Goal: Task Accomplishment & Management: Manage account settings

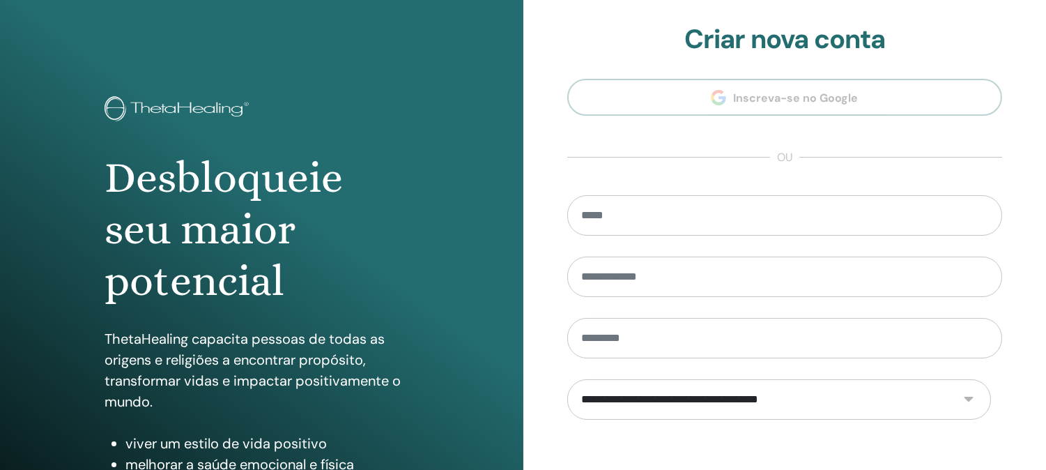
click at [775, 139] on section "**********" at bounding box center [785, 315] width 436 height 583
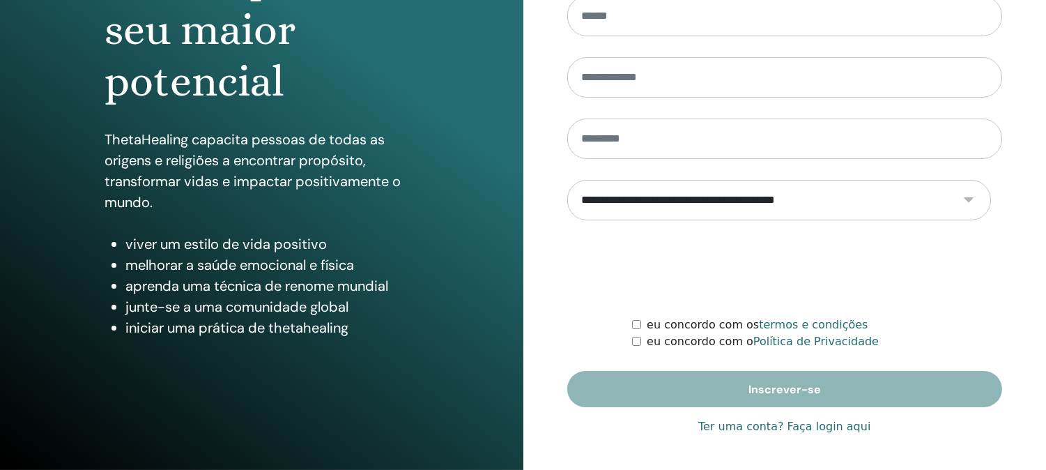
scroll to position [282, 0]
click at [753, 420] on font "Ter uma conta? Faça login aqui" at bounding box center [784, 426] width 172 height 13
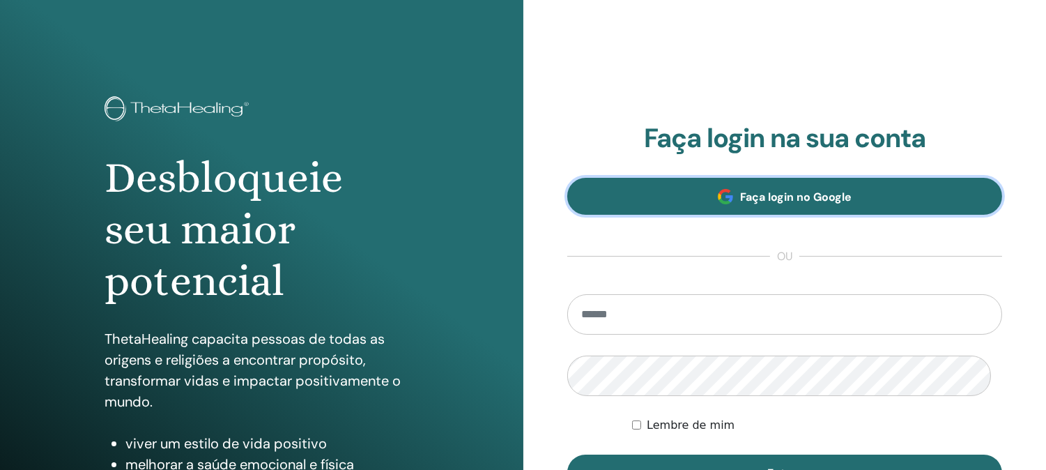
click at [825, 204] on font "Faça login no Google" at bounding box center [796, 197] width 112 height 15
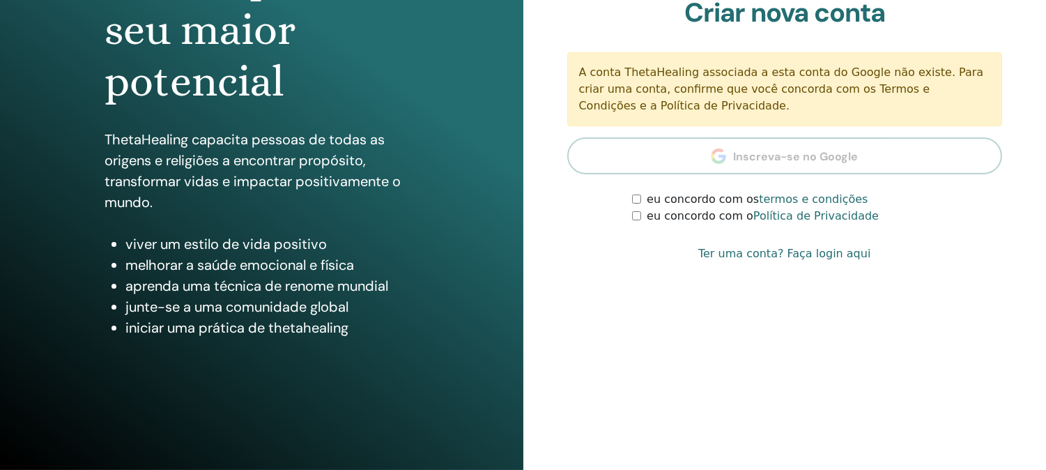
scroll to position [205, 0]
click at [823, 260] on font "Ter uma conta? Faça login aqui" at bounding box center [784, 253] width 172 height 13
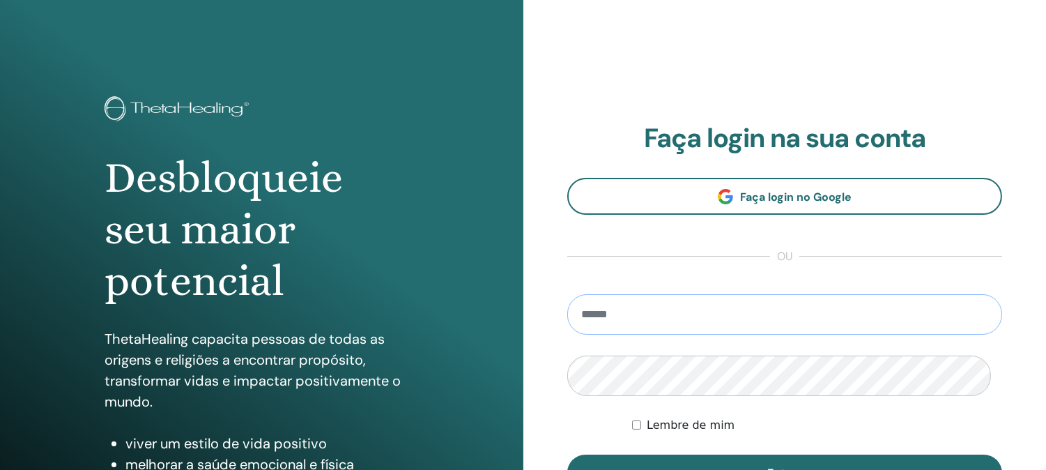
click at [785, 335] on input "email" at bounding box center [785, 314] width 436 height 40
type input "**********"
click at [567, 422] on button "Entrar" at bounding box center [785, 472] width 436 height 36
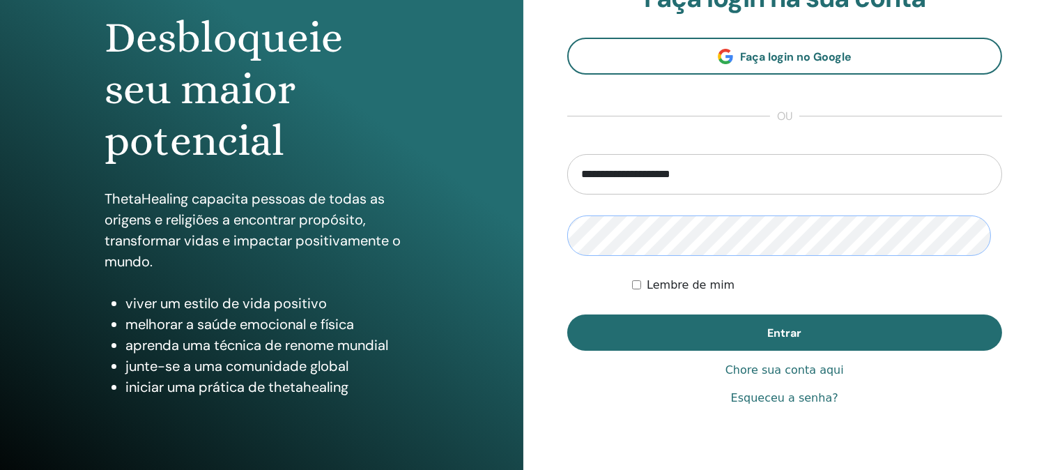
scroll to position [232, 0]
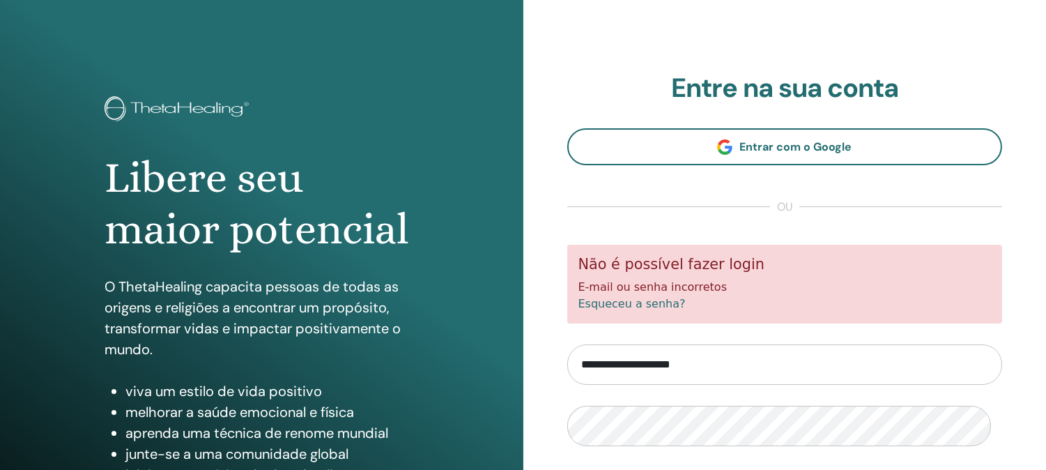
click at [661, 310] on font "Esqueceu a senha?" at bounding box center [631, 303] width 107 height 13
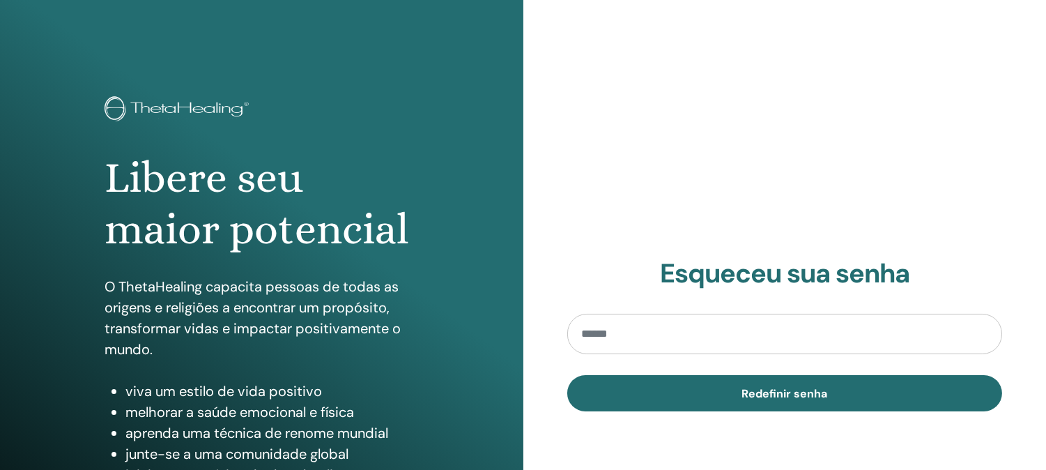
click at [635, 354] on input "email" at bounding box center [785, 334] width 436 height 40
type input "**********"
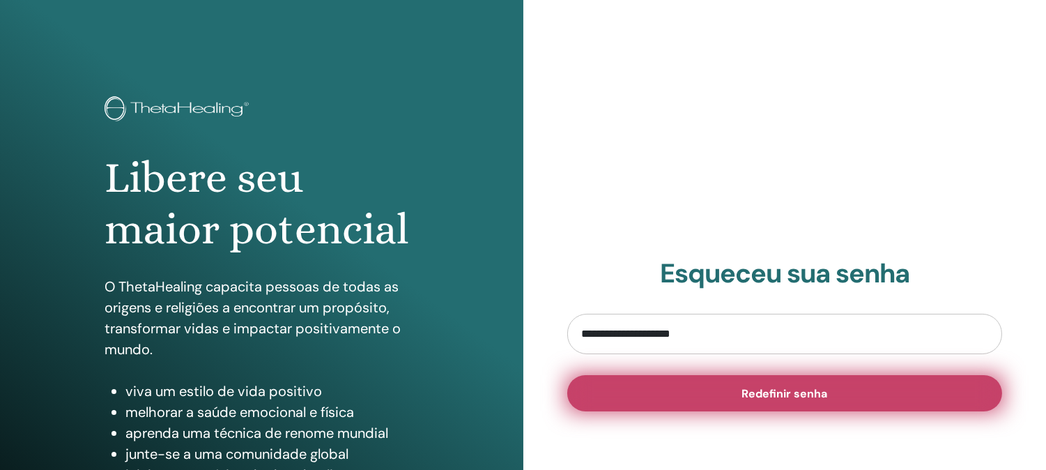
click at [761, 411] on button "Redefinir senha" at bounding box center [785, 393] width 436 height 36
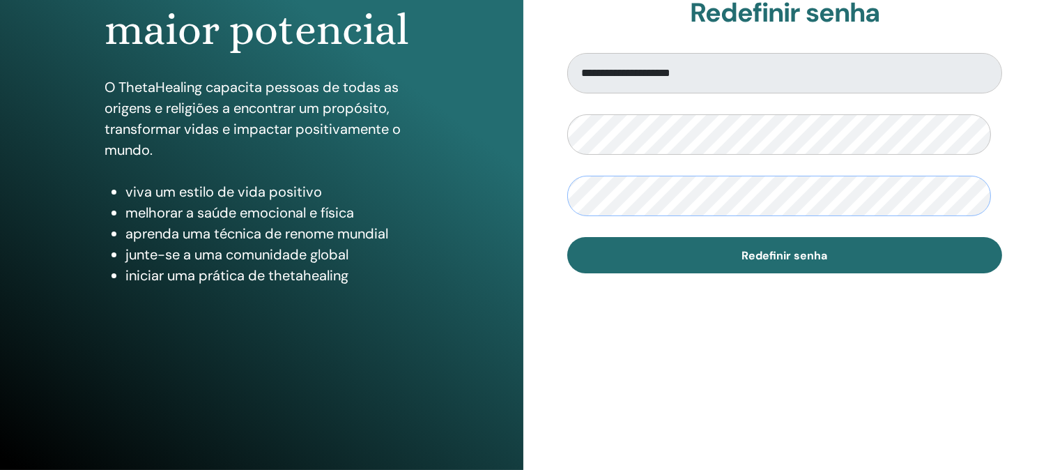
scroll to position [282, 0]
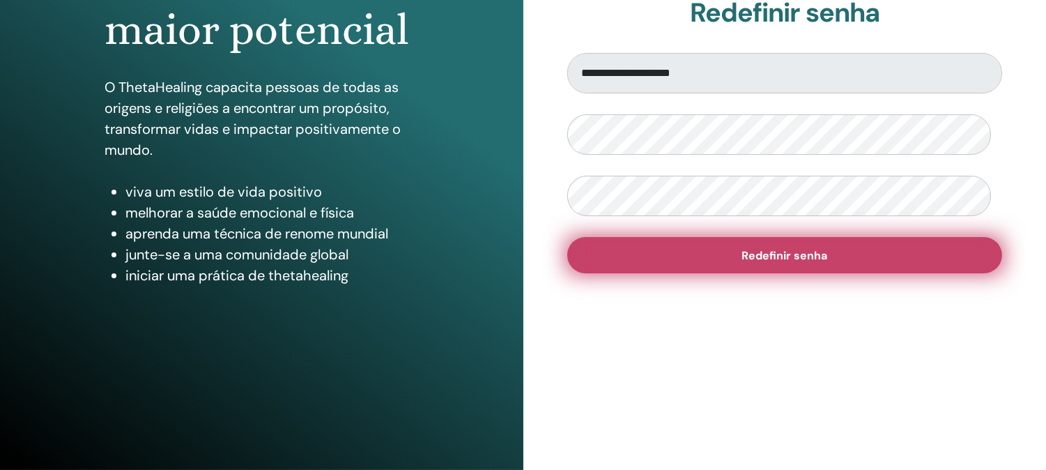
click at [727, 237] on button "Redefinir senha" at bounding box center [785, 255] width 436 height 36
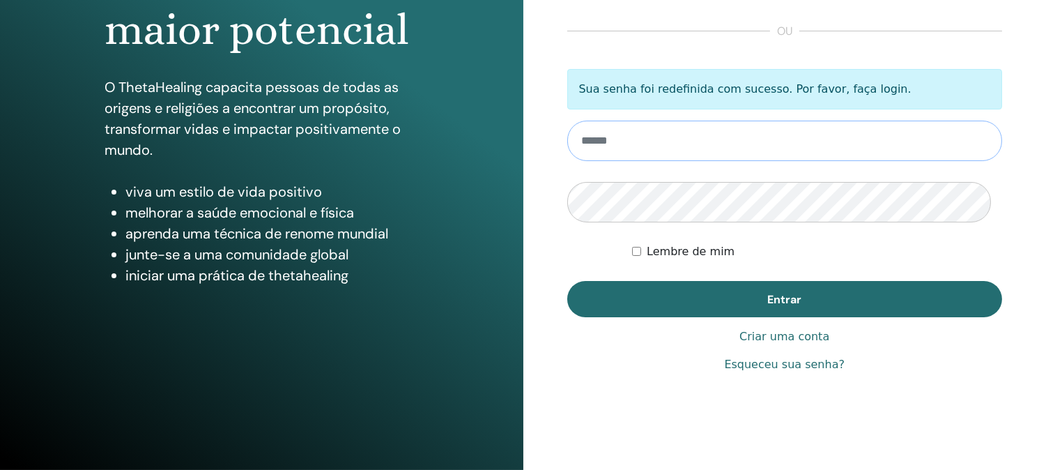
scroll to position [282, 0]
type input "**********"
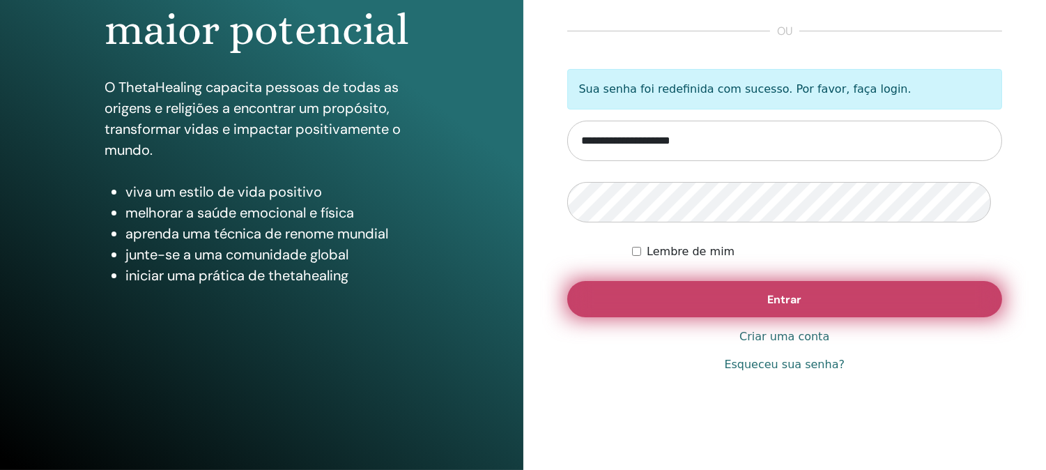
click at [782, 292] on font "Entrar" at bounding box center [784, 299] width 34 height 15
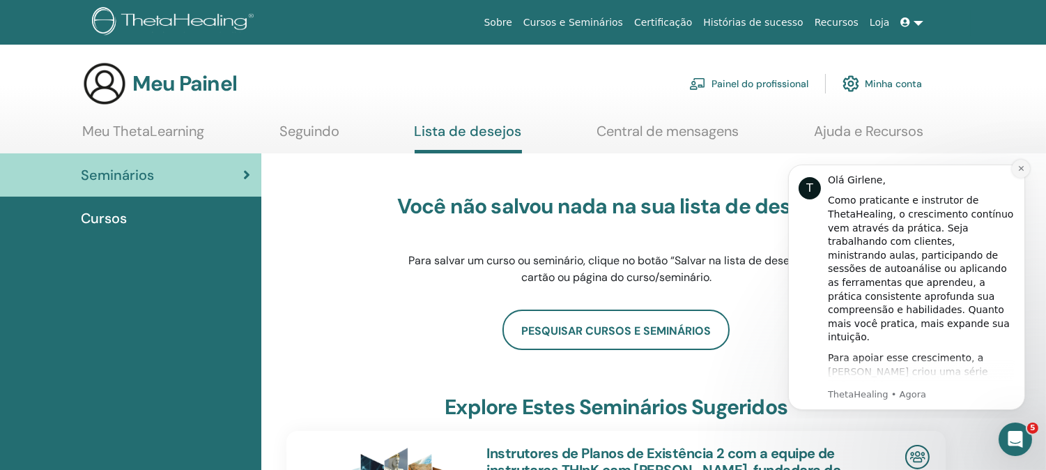
click at [1020, 173] on button "Descartar notificação" at bounding box center [1020, 168] width 18 height 18
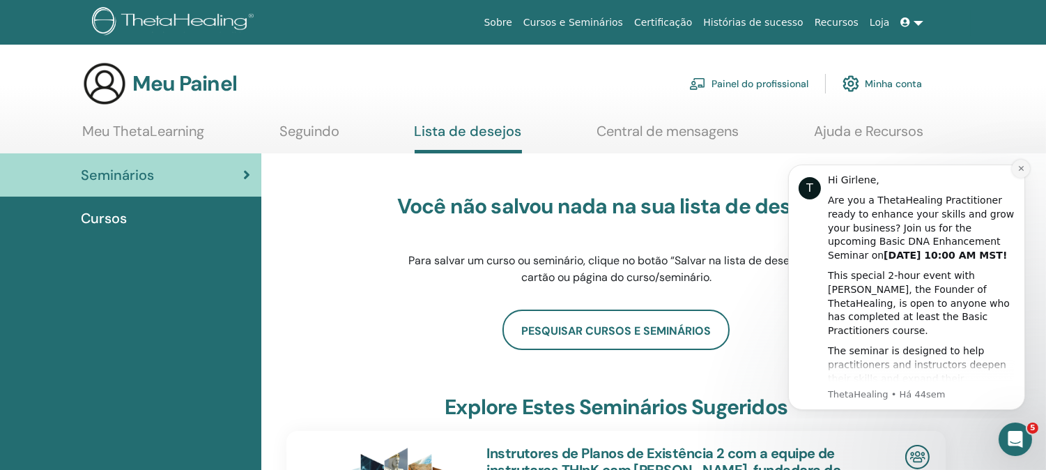
click at [1015, 169] on button "Dismiss notification" at bounding box center [1020, 168] width 18 height 18
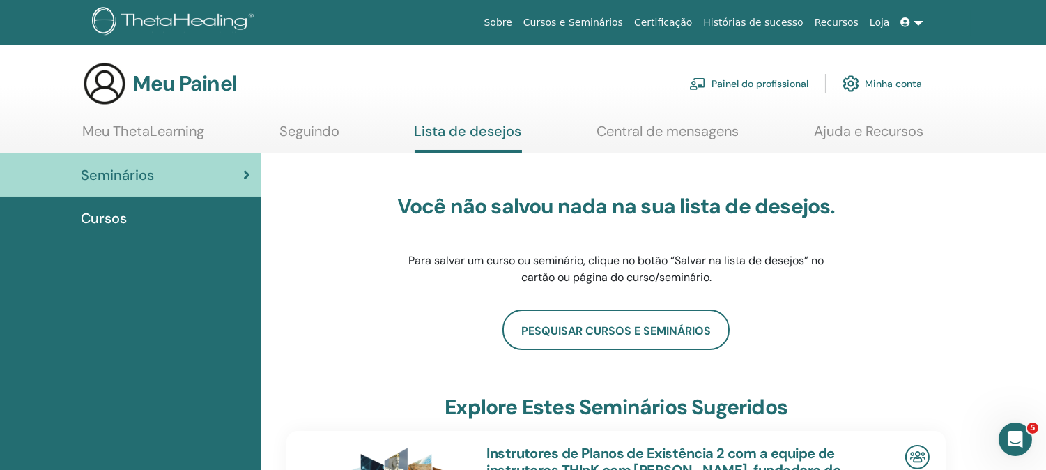
click at [523, 219] on h3 "Você não salvou nada na sua lista de desejos." at bounding box center [616, 206] width 439 height 25
click at [134, 226] on div "Cursos" at bounding box center [130, 218] width 239 height 21
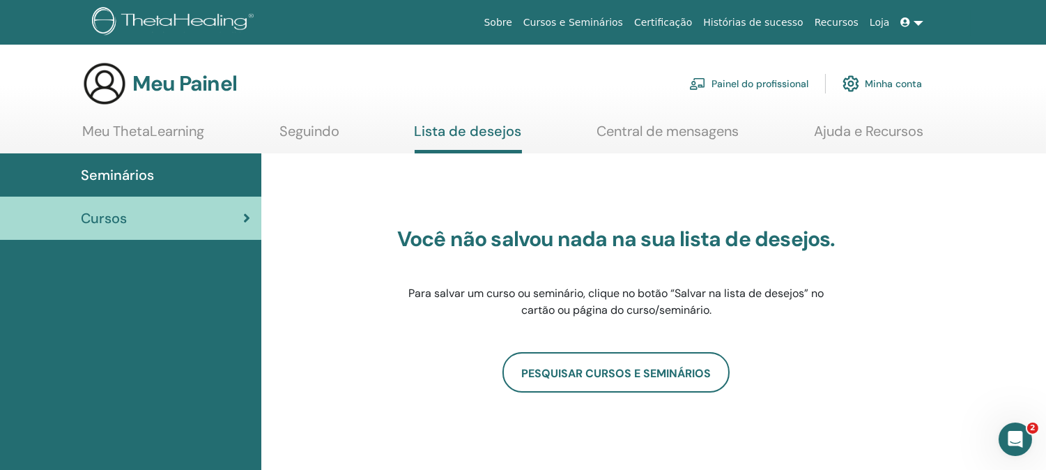
click at [191, 140] on font "Meu ThetaLearning" at bounding box center [143, 131] width 122 height 18
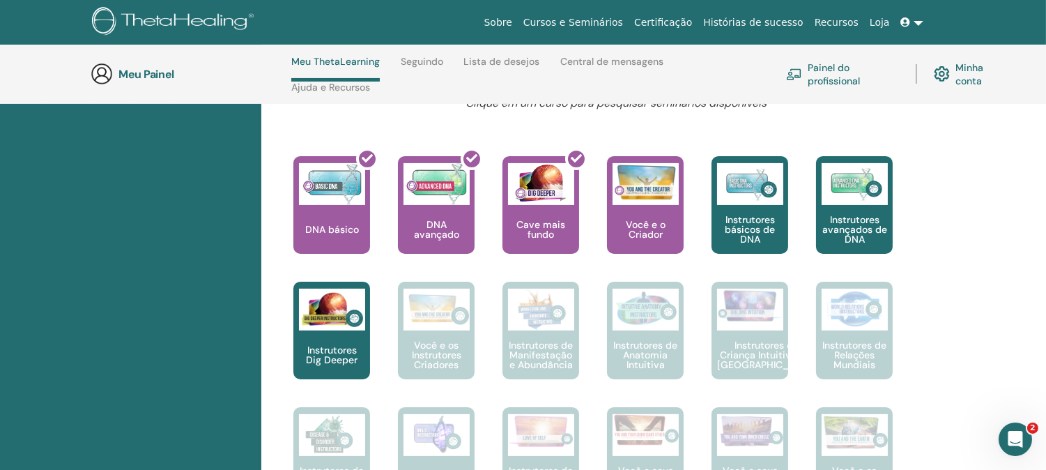
scroll to position [619, 0]
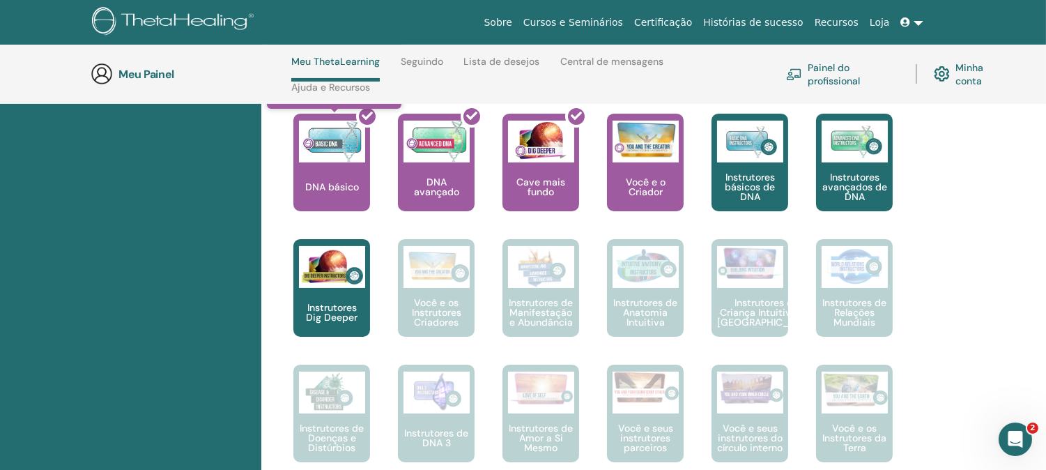
click at [330, 208] on div at bounding box center [340, 167] width 77 height 125
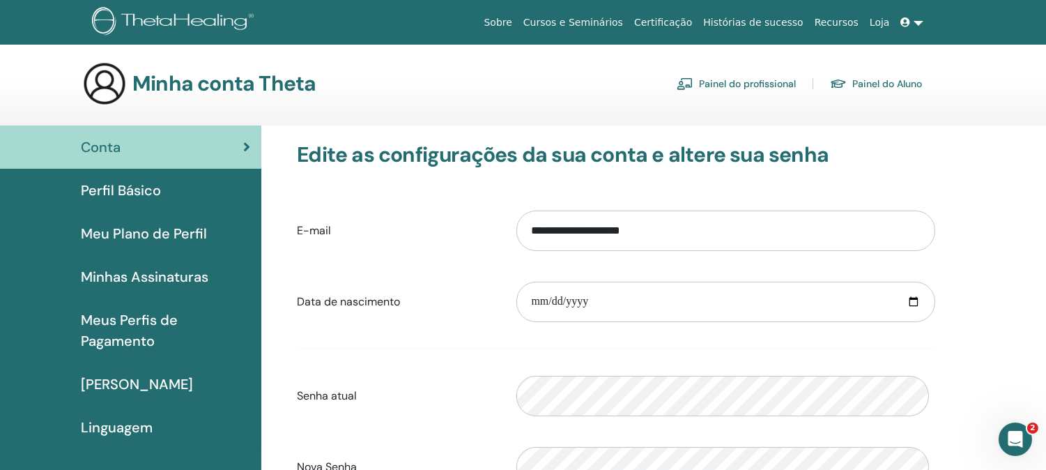
click at [137, 393] on font "[PERSON_NAME]" at bounding box center [137, 384] width 112 height 18
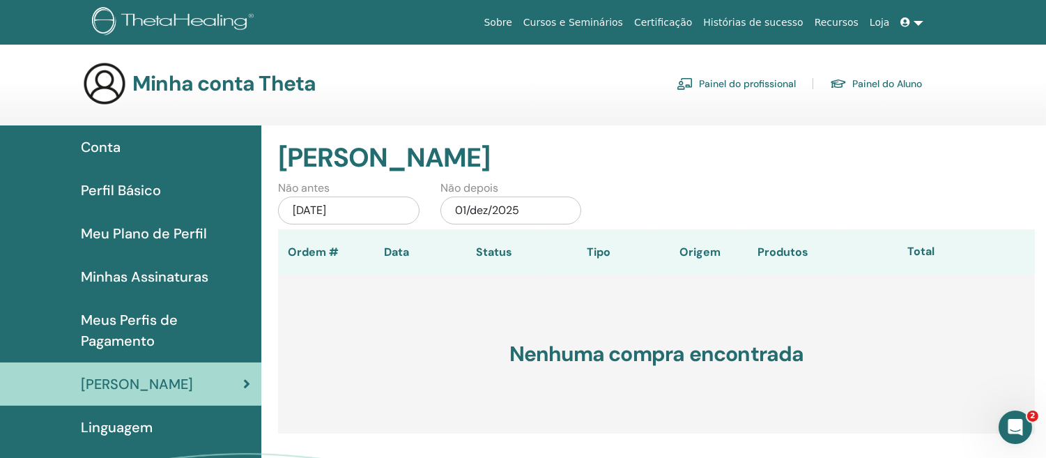
click at [379, 224] on div "01/06/2025" at bounding box center [348, 211] width 141 height 28
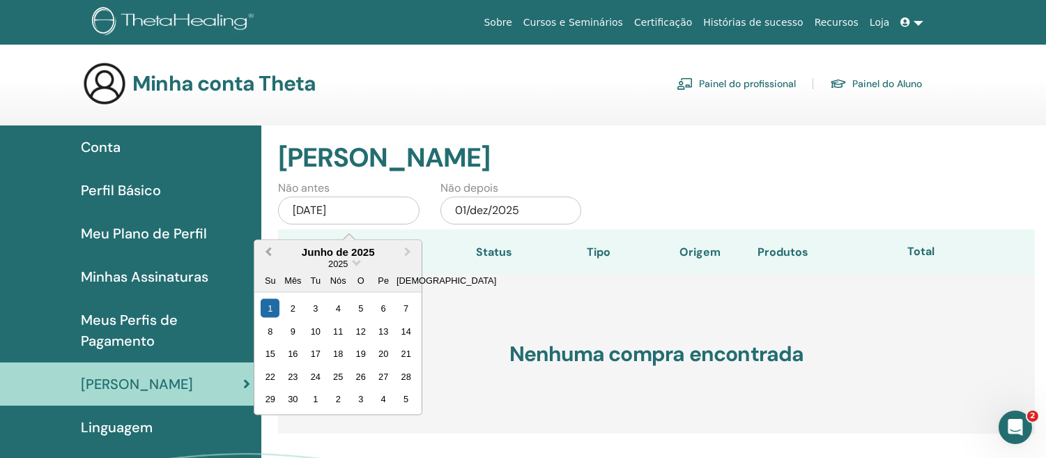
click at [268, 259] on span "Mês Anterior" at bounding box center [268, 252] width 0 height 15
click at [514, 213] on div "01/dez/2025" at bounding box center [510, 211] width 141 height 28
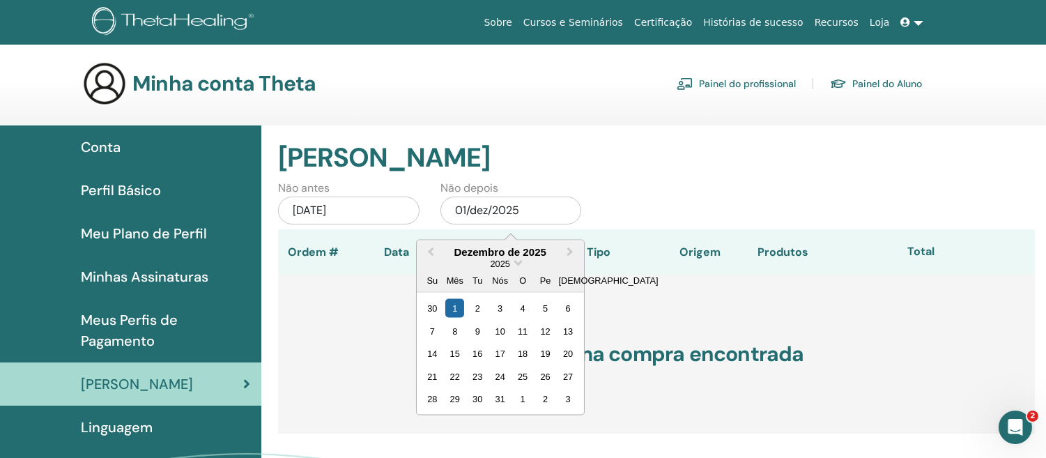
click at [684, 205] on div "Não antes 01/06/2025 Não depois 01/dez/2025 Mês Anterior Próximo mês Dezembro d…" at bounding box center [657, 204] width 778 height 49
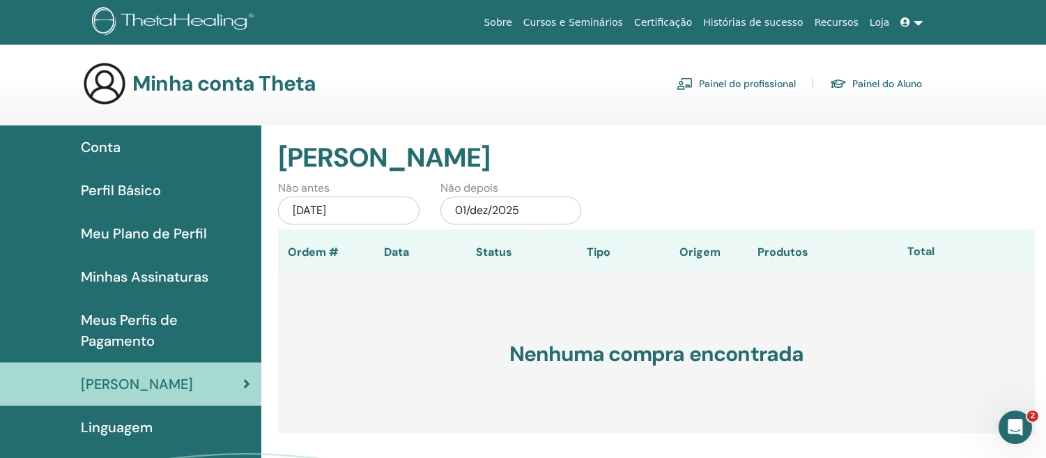
click at [391, 220] on div "01/06/2025" at bounding box center [348, 211] width 141 height 28
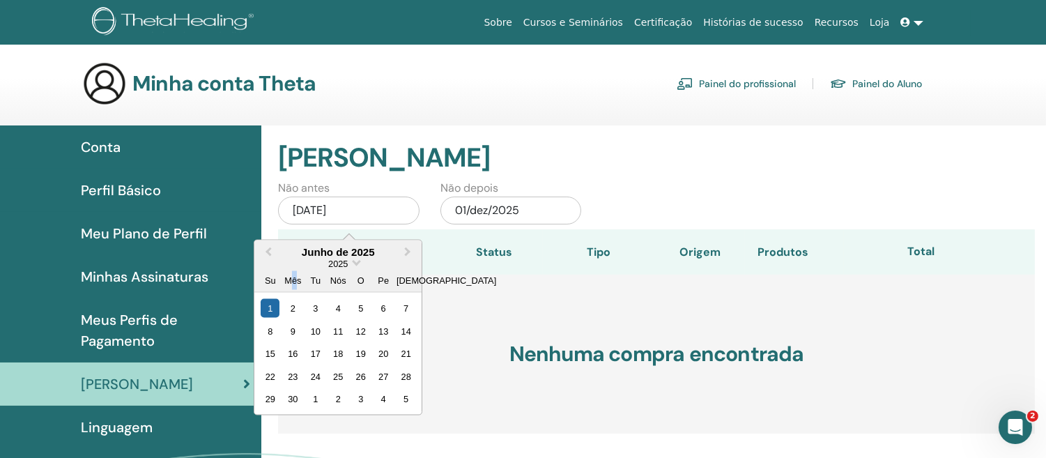
click at [298, 287] on div "Mês" at bounding box center [293, 280] width 19 height 19
click at [309, 257] on font "Junho de 2025" at bounding box center [338, 251] width 73 height 12
click at [317, 215] on font "01/06/2025" at bounding box center [309, 210] width 33 height 15
click at [263, 263] on button "Mês Anterior" at bounding box center [267, 252] width 22 height 22
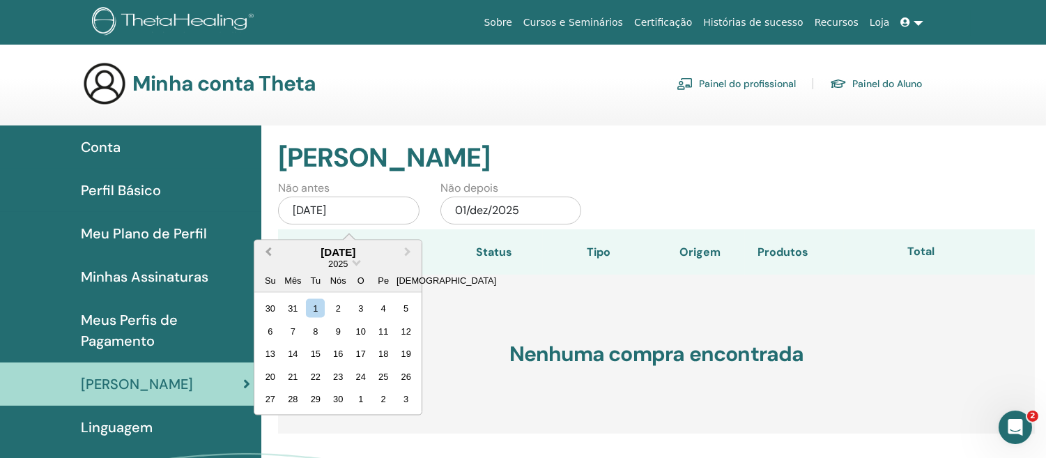
click at [263, 263] on button "Mês Anterior" at bounding box center [267, 252] width 22 height 22
click at [408, 259] on span "Próximo mês" at bounding box center [408, 252] width 0 height 15
click at [410, 319] on div "26 27 28 29 30 31 1" at bounding box center [338, 308] width 158 height 22
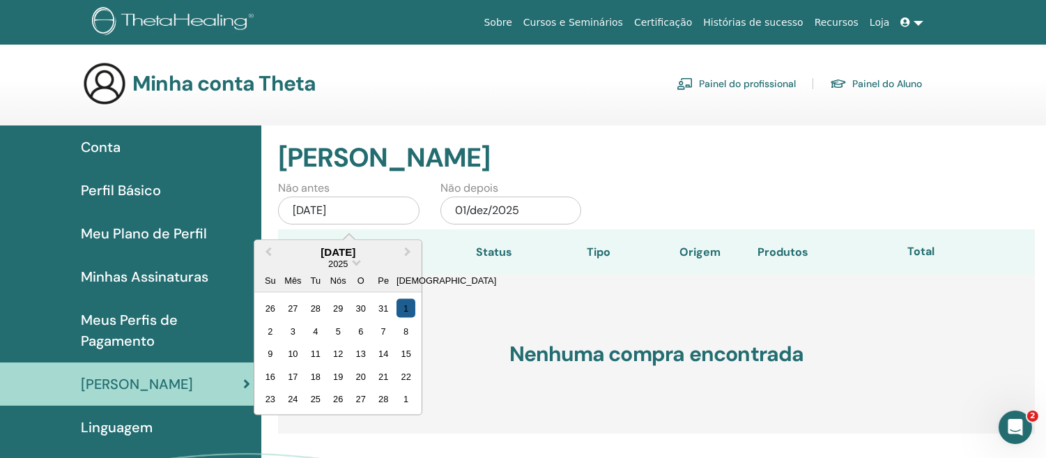
click at [415, 318] on div "1" at bounding box center [406, 308] width 19 height 19
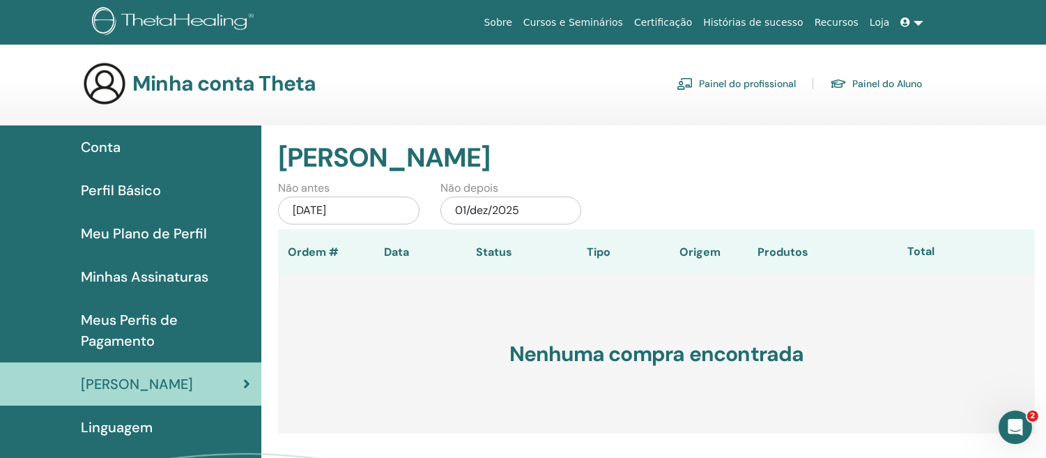
click at [326, 217] on font "01/02/2025" at bounding box center [309, 210] width 33 height 15
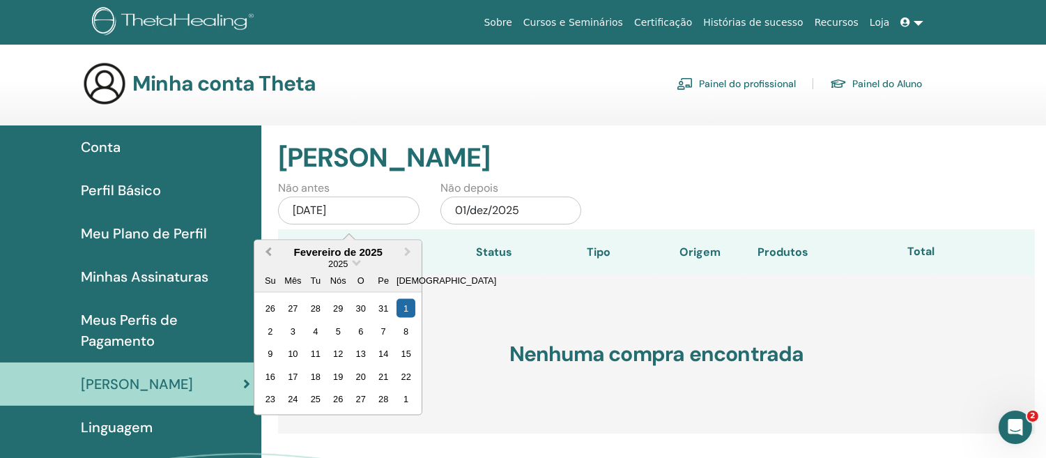
click at [261, 263] on button "Mês Anterior" at bounding box center [267, 252] width 22 height 22
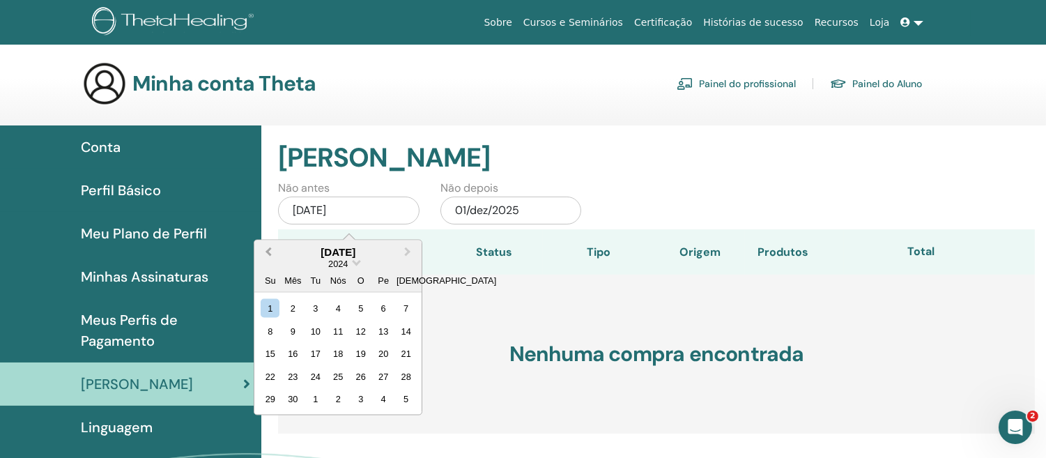
click at [261, 263] on button "Mês Anterior" at bounding box center [267, 252] width 22 height 22
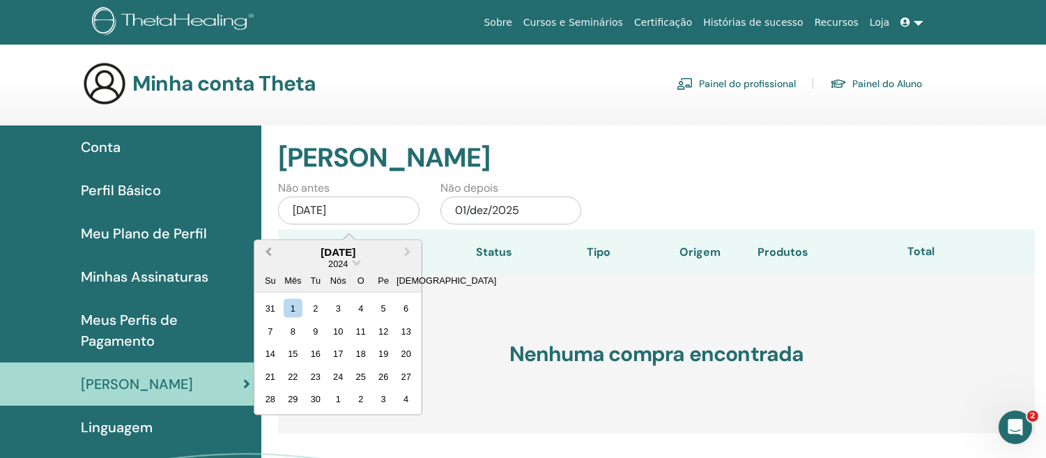
click at [261, 263] on button "Mês Anterior" at bounding box center [267, 252] width 22 height 22
click at [300, 318] on div "1" at bounding box center [293, 308] width 19 height 19
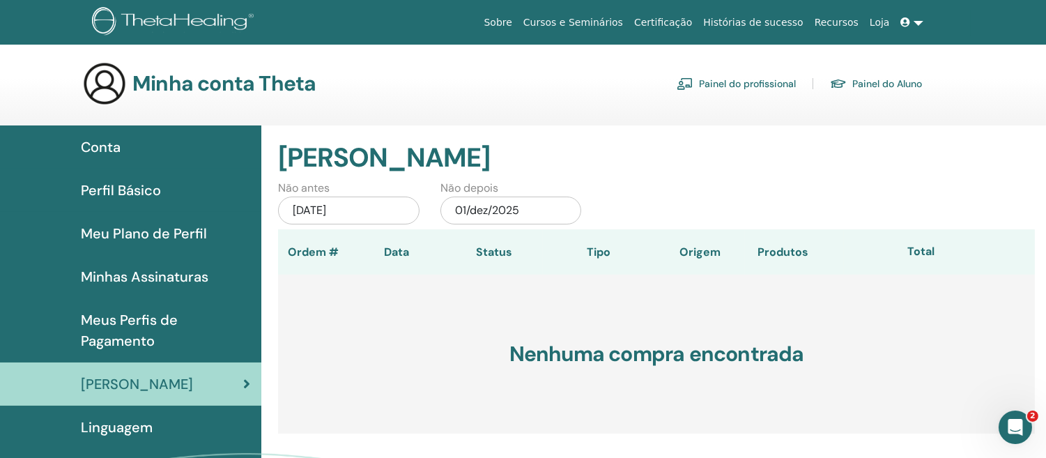
click at [530, 219] on div "01/dez/2025" at bounding box center [510, 211] width 141 height 28
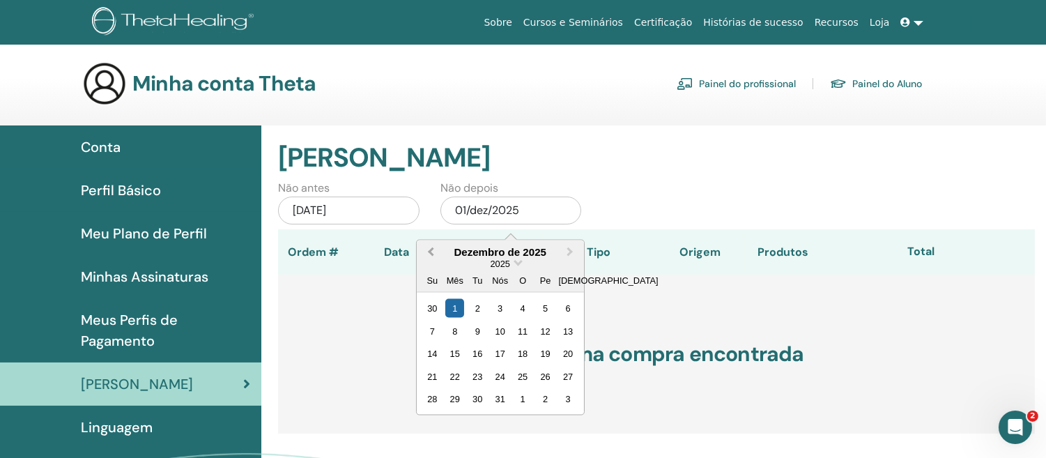
click at [425, 263] on button "Mês Anterior" at bounding box center [429, 252] width 22 height 22
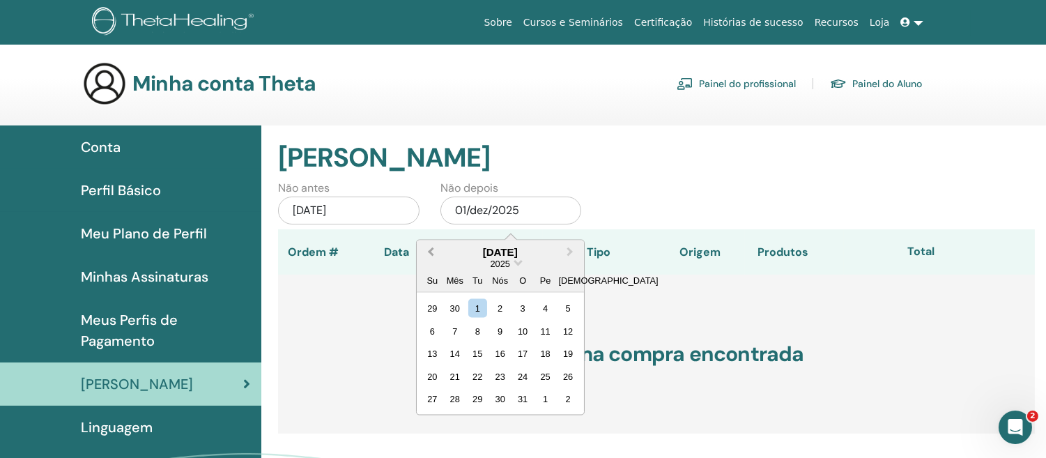
click at [425, 263] on button "Mês Anterior" at bounding box center [429, 252] width 22 height 22
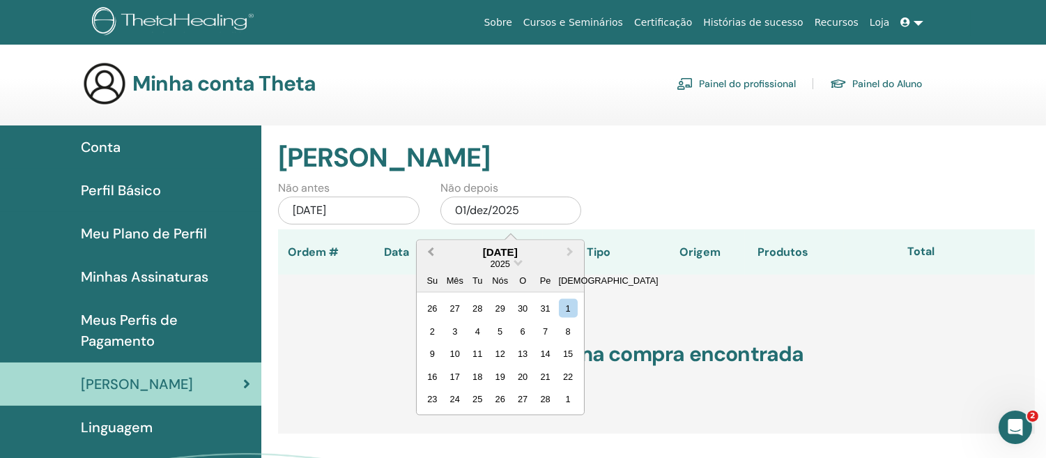
click at [425, 263] on button "Mês Anterior" at bounding box center [429, 252] width 22 height 22
click at [570, 259] on span "Próximo mês" at bounding box center [570, 252] width 0 height 15
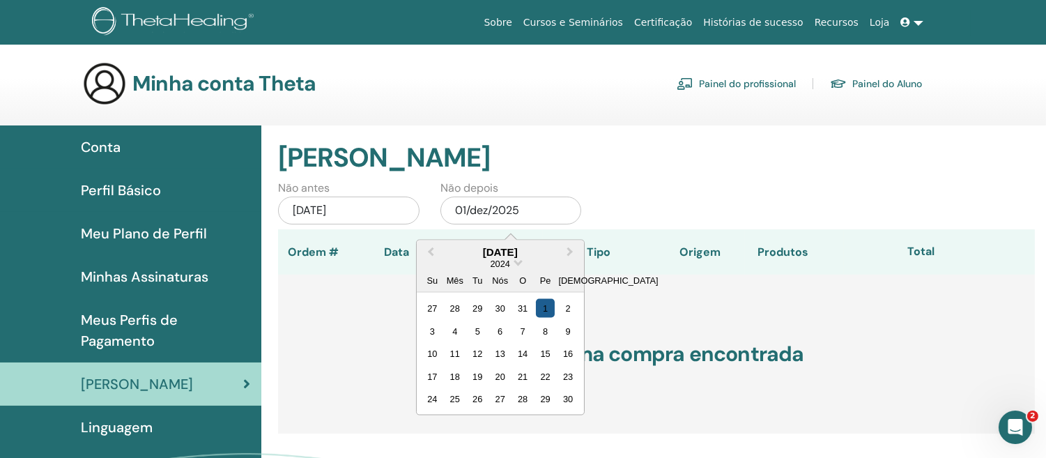
click at [555, 318] on div "1" at bounding box center [545, 308] width 19 height 19
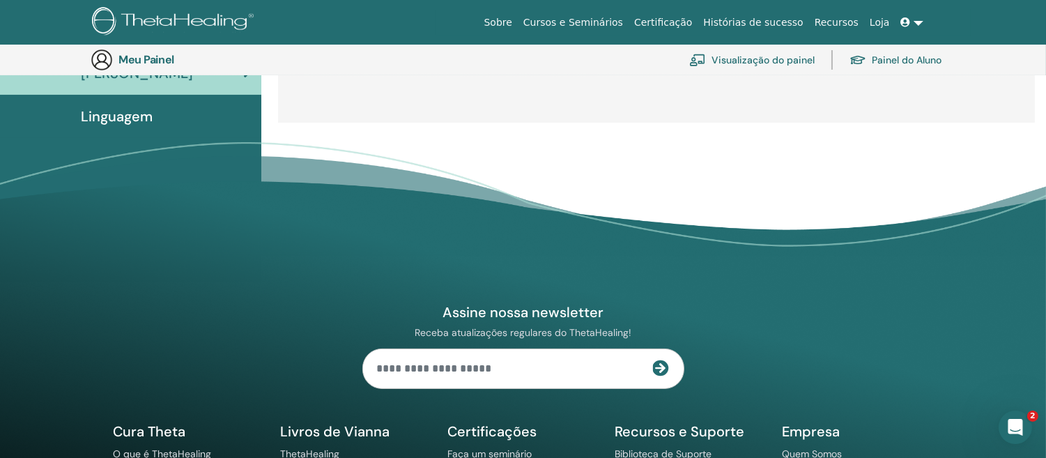
scroll to position [109, 0]
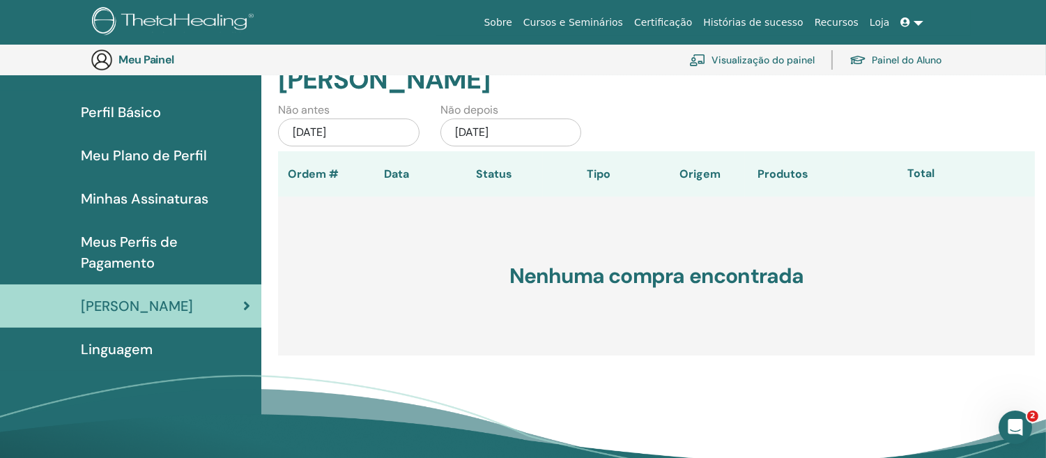
click at [128, 272] on font "Meus Perfis de Pagamento" at bounding box center [129, 252] width 97 height 39
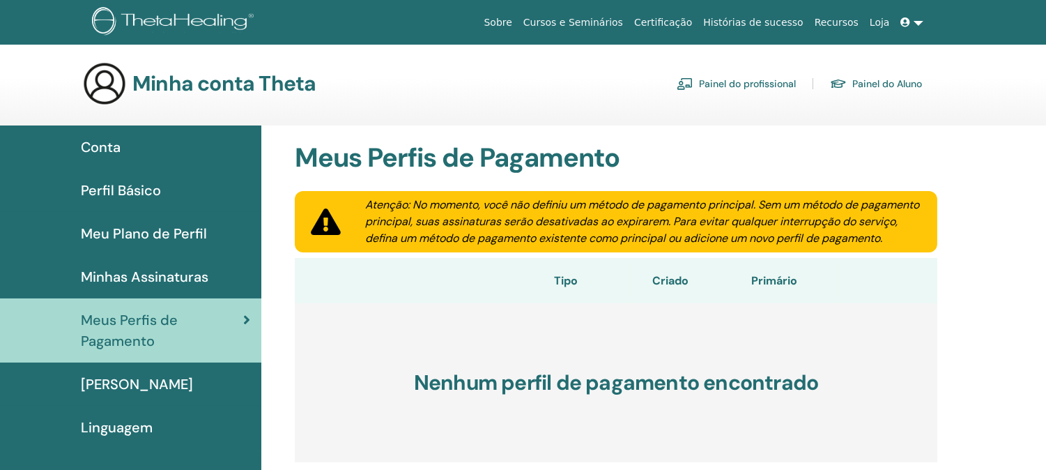
click at [157, 286] on font "Minhas Assinaturas" at bounding box center [145, 277] width 128 height 18
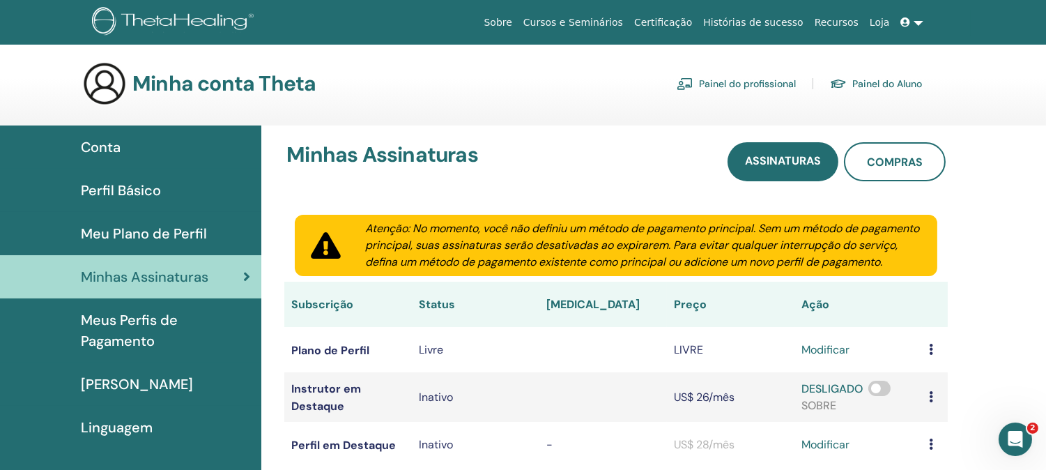
click at [177, 243] on font "Meu Plano de Perfil" at bounding box center [144, 233] width 126 height 18
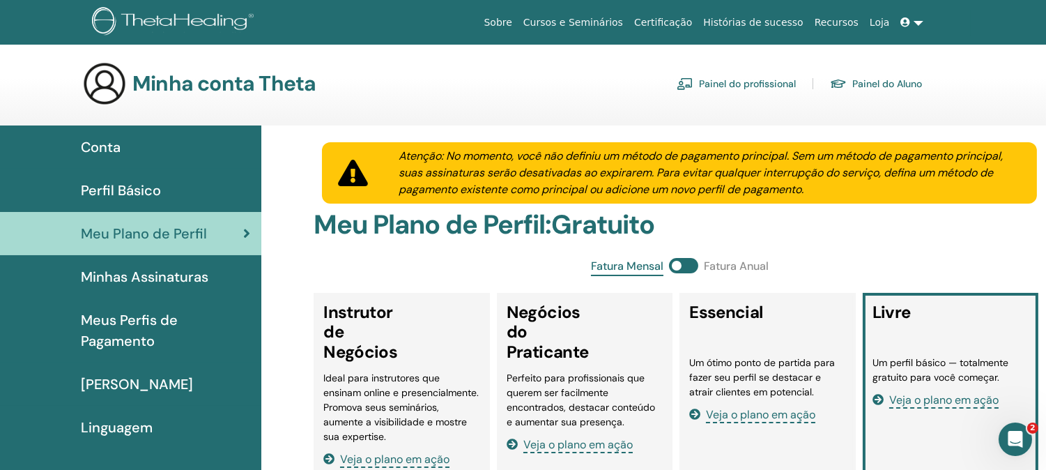
click at [562, 276] on div "Fatura Mensal Fatura Anual" at bounding box center [680, 267] width 732 height 18
click at [830, 84] on img at bounding box center [838, 84] width 17 height 12
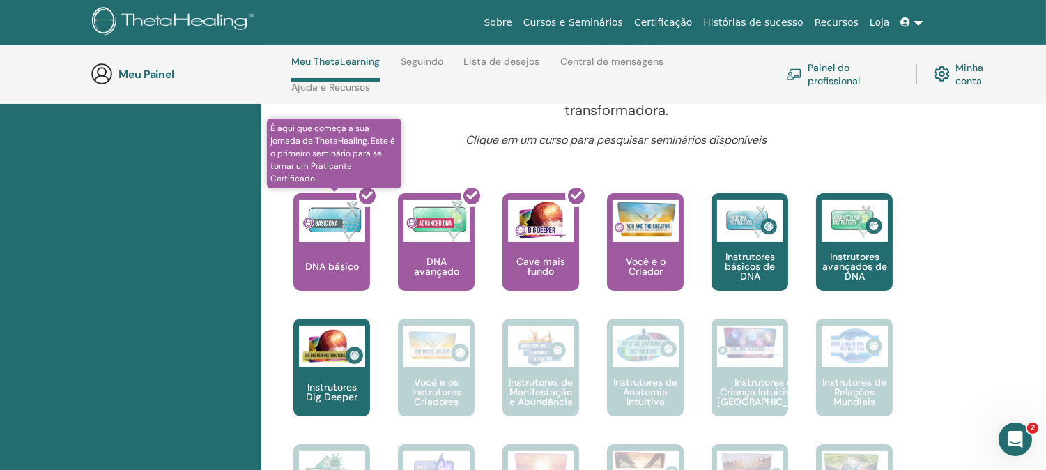
scroll to position [523, 0]
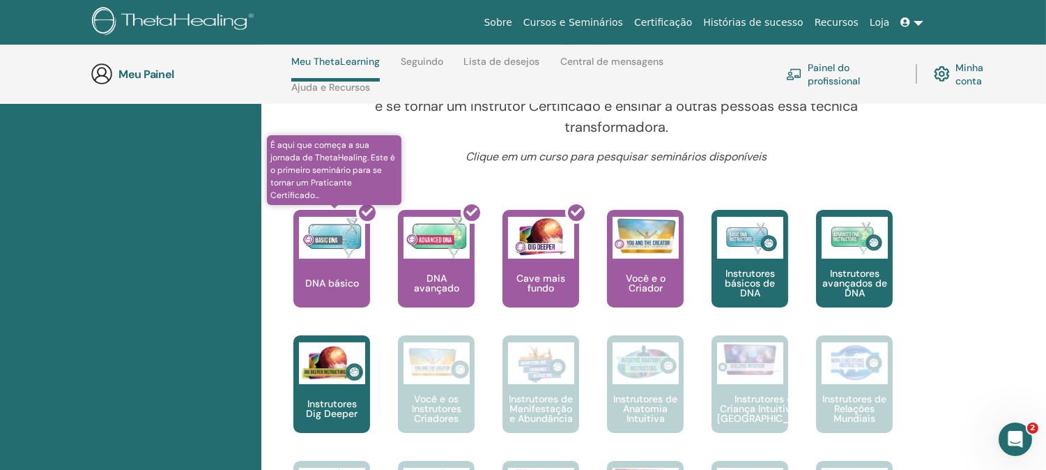
click at [349, 267] on div at bounding box center [340, 263] width 77 height 125
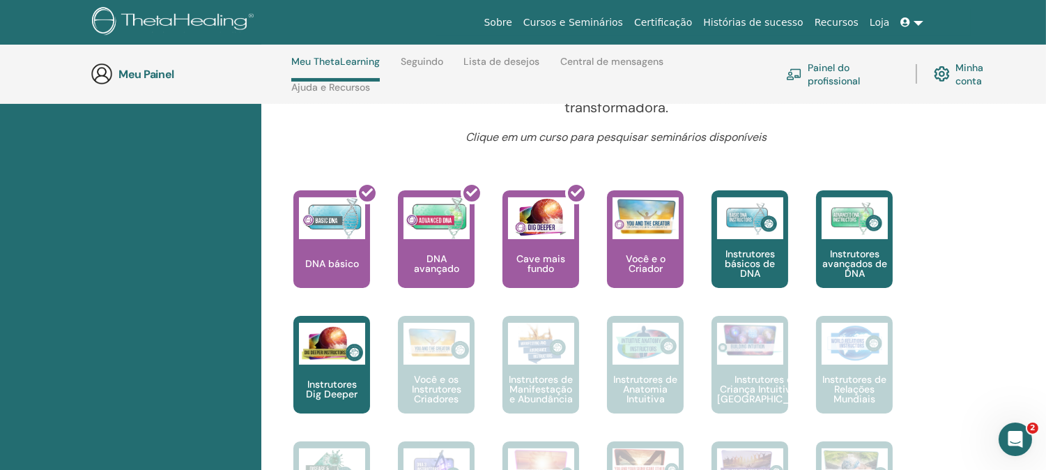
scroll to position [523, 0]
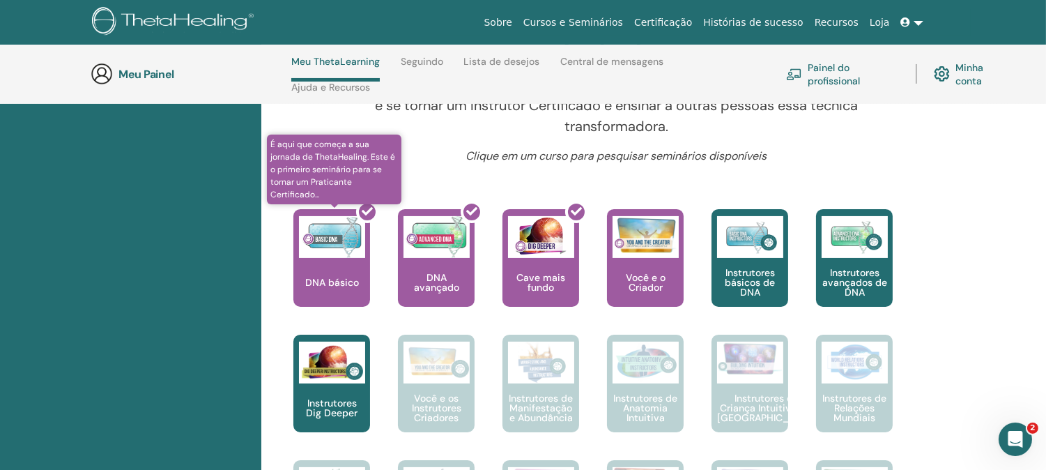
click at [352, 287] on div at bounding box center [340, 263] width 77 height 125
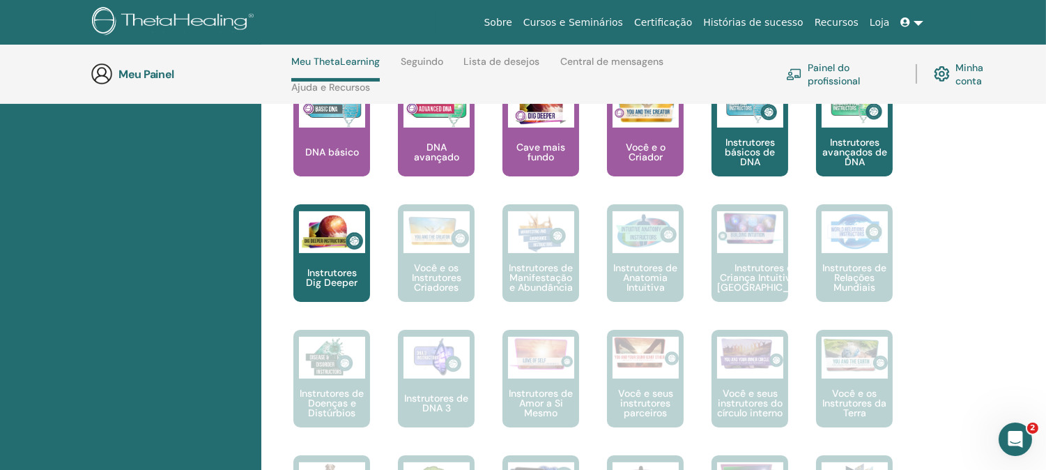
click at [952, 72] on link "Minha conta" at bounding box center [971, 74] width 75 height 31
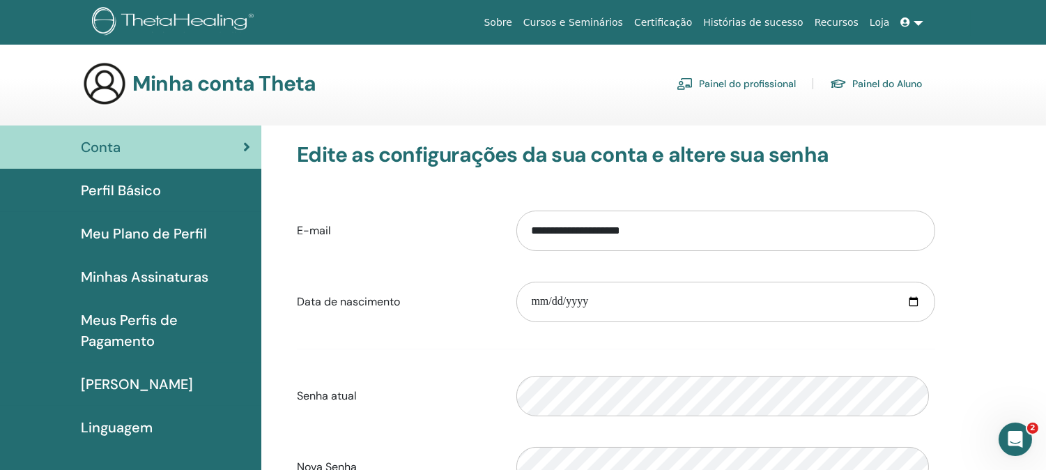
click at [908, 86] on font "Painel do Aluno" at bounding box center [887, 84] width 70 height 13
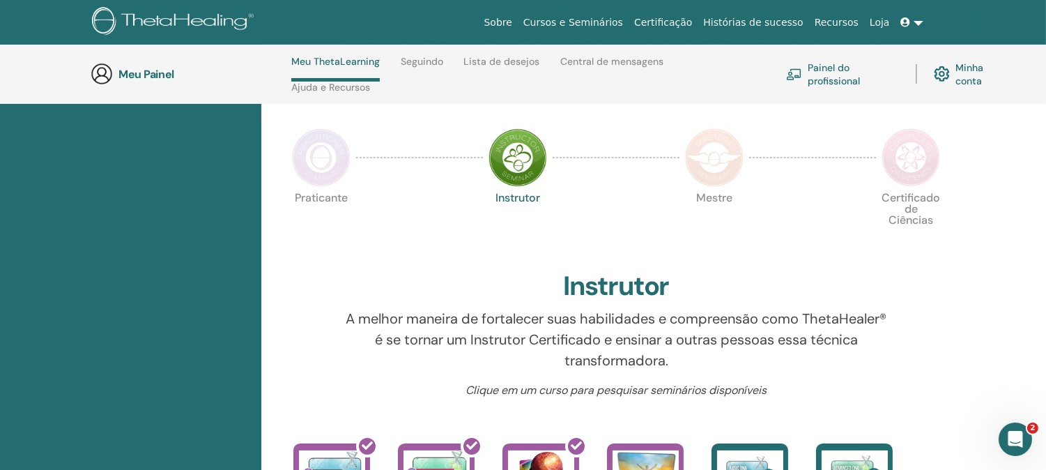
scroll to position [231, 0]
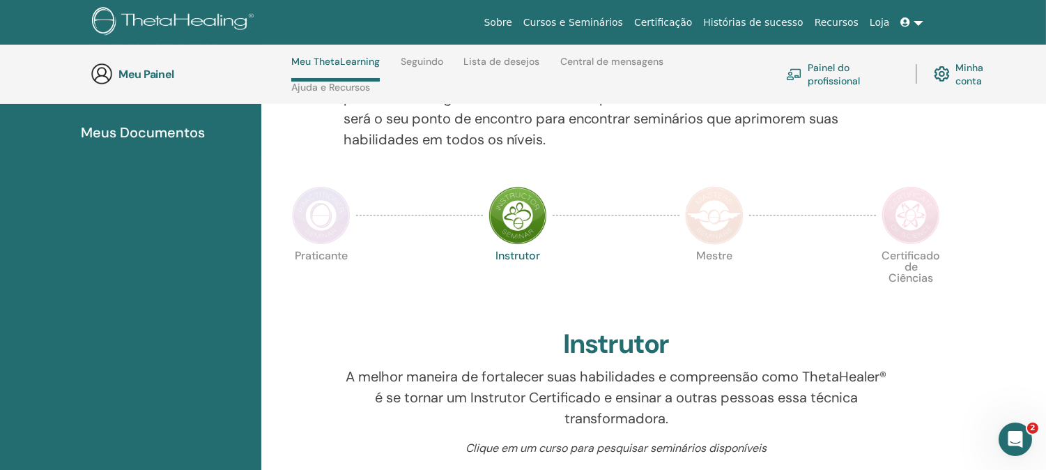
click at [319, 233] on img at bounding box center [321, 215] width 59 height 59
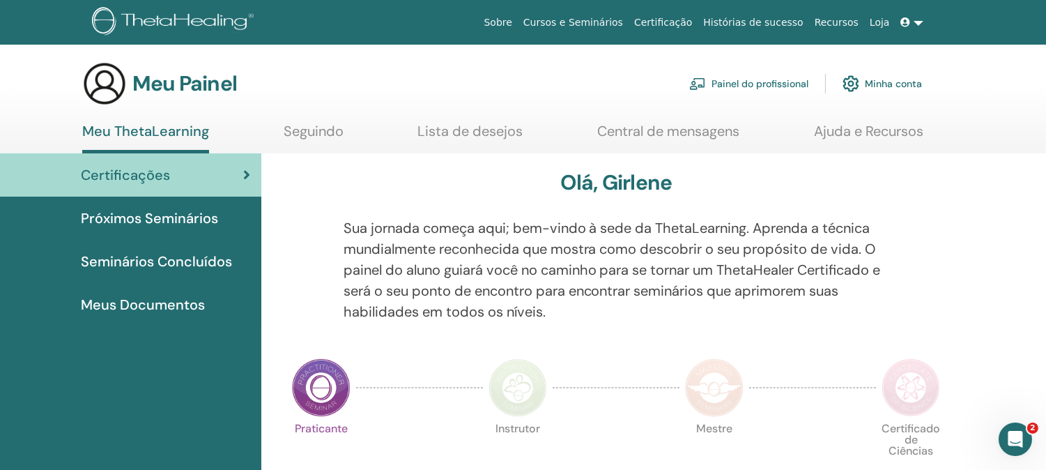
click at [853, 126] on font "Ajuda e Recursos" at bounding box center [868, 131] width 109 height 18
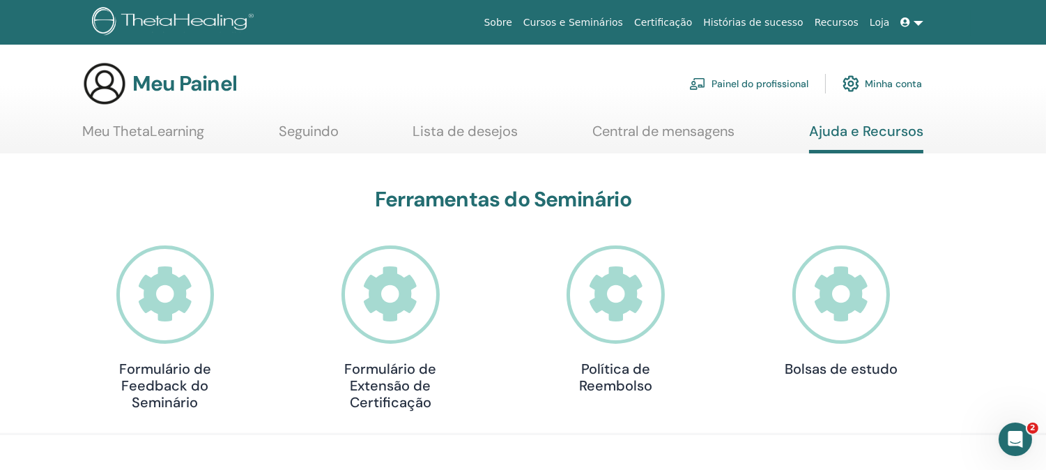
click at [887, 84] on font "Minha conta" at bounding box center [893, 84] width 57 height 13
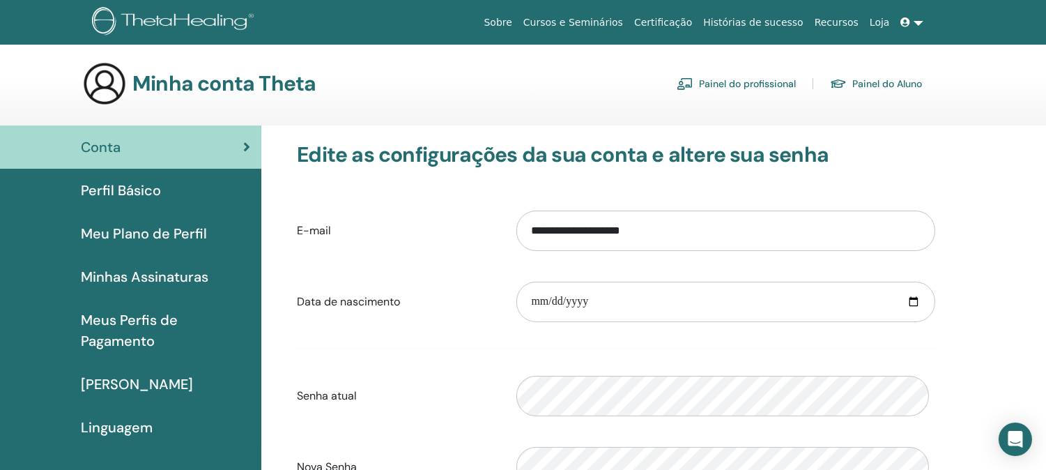
click at [909, 18] on link at bounding box center [912, 23] width 33 height 26
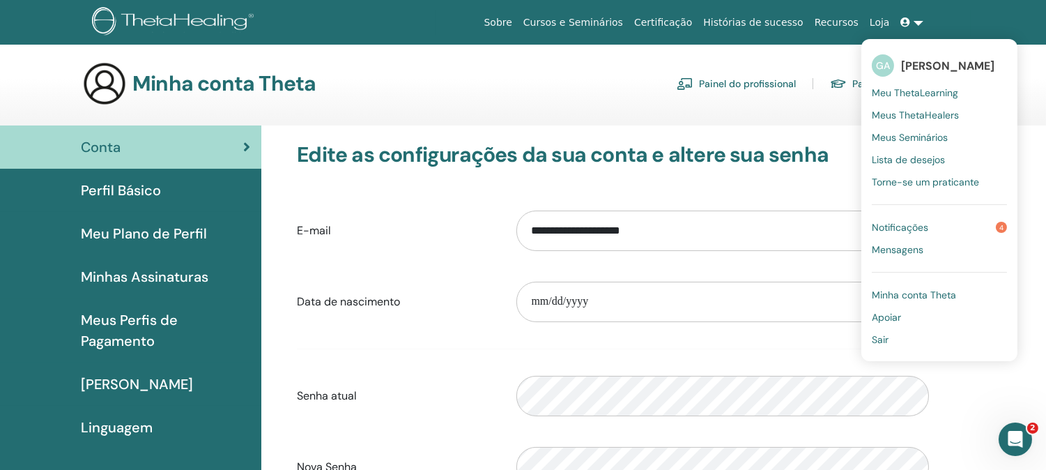
click at [876, 66] on font "GA" at bounding box center [883, 65] width 14 height 13
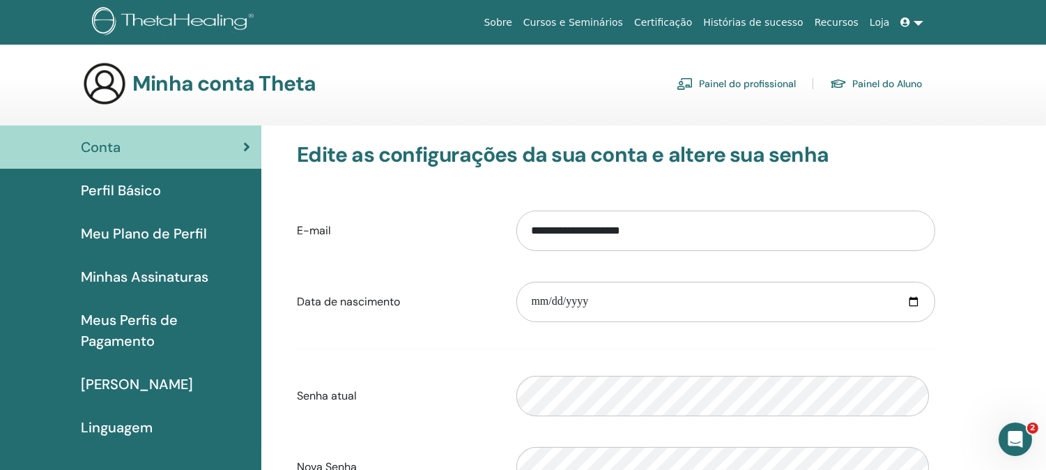
click at [914, 18] on link at bounding box center [912, 23] width 33 height 26
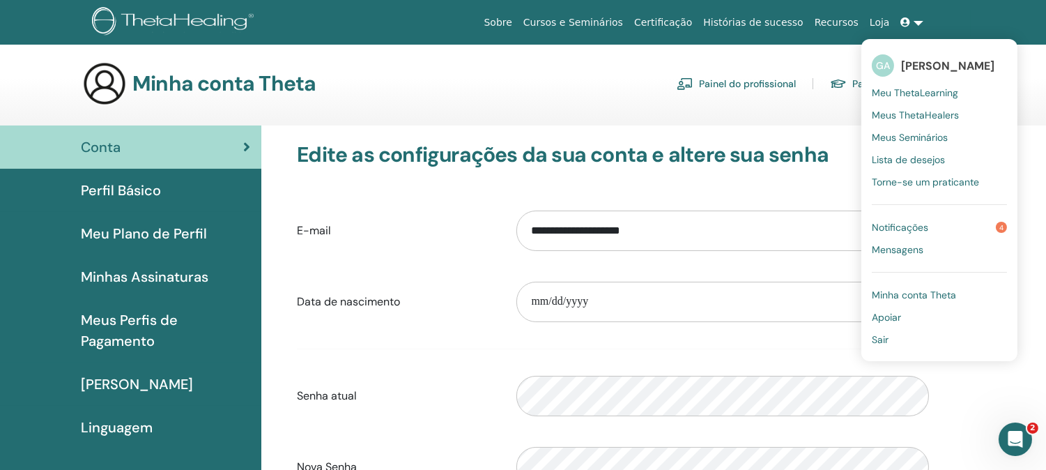
click at [909, 133] on font "Meus Seminários" at bounding box center [910, 137] width 76 height 13
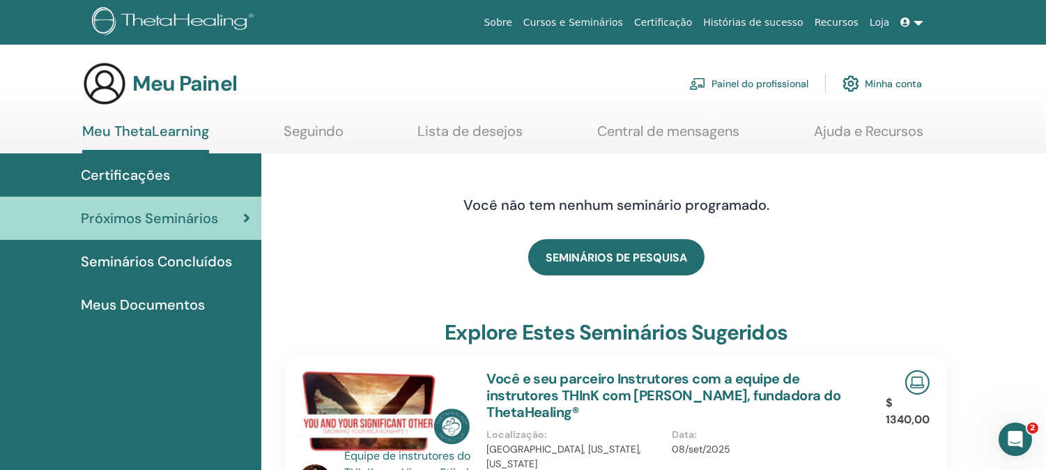
click at [770, 91] on font "Painel do profissional" at bounding box center [760, 84] width 97 height 13
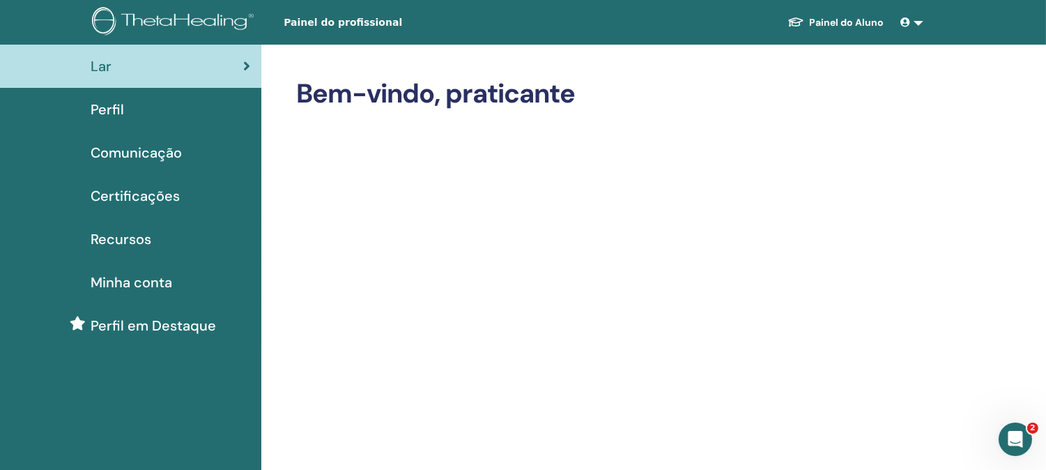
click at [167, 205] on font "Certificações" at bounding box center [135, 196] width 89 height 18
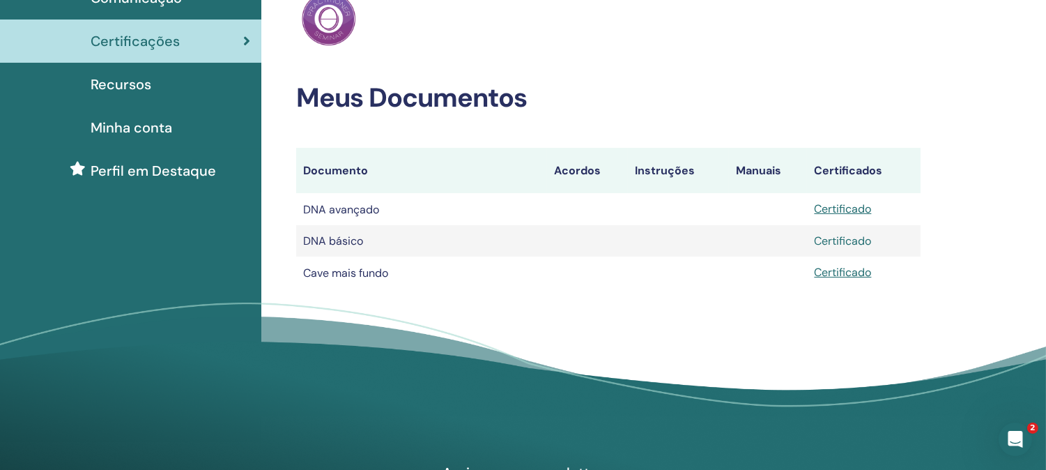
click at [857, 248] on font "Certificado" at bounding box center [842, 240] width 57 height 15
click at [847, 216] on font "Certificado" at bounding box center [842, 208] width 57 height 15
click at [854, 279] on font "Certificado" at bounding box center [842, 272] width 57 height 15
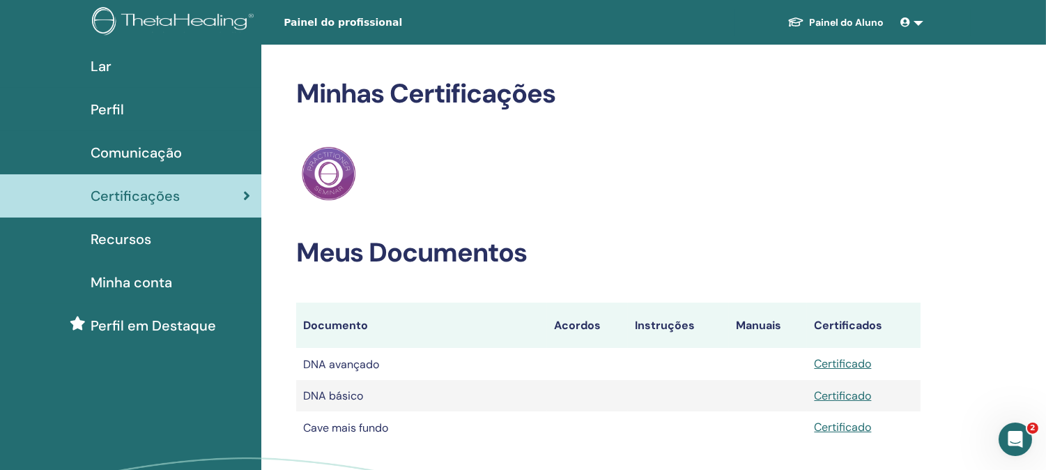
click at [119, 67] on div "Lar" at bounding box center [130, 66] width 239 height 21
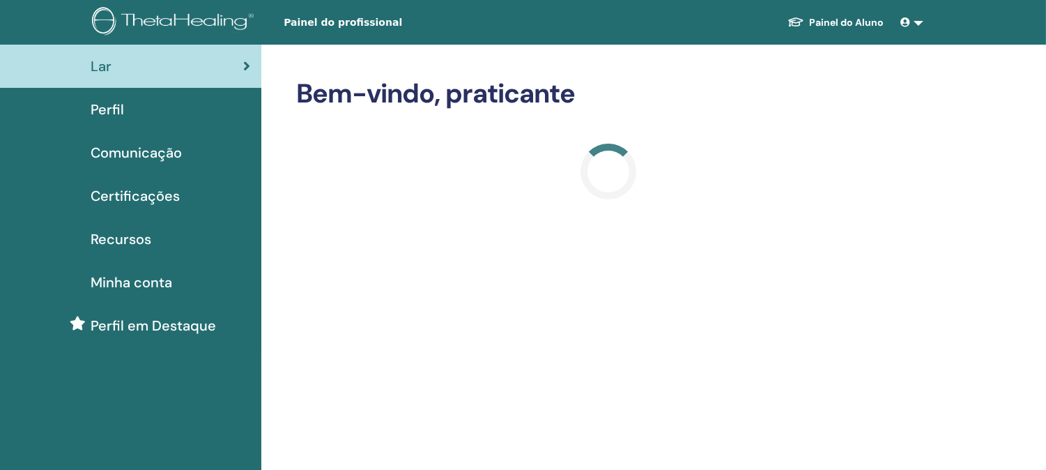
click at [117, 106] on font "Perfil" at bounding box center [107, 109] width 33 height 18
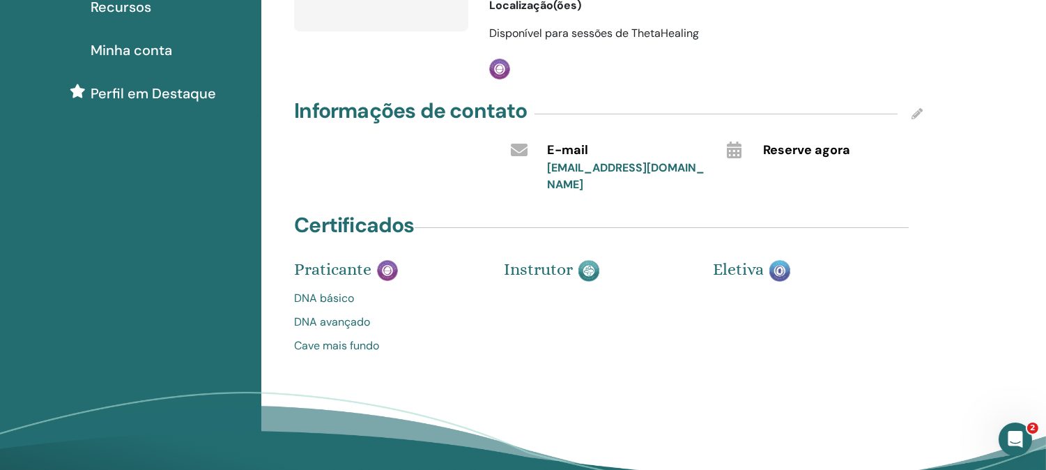
click at [328, 291] on font "DNA básico" at bounding box center [324, 298] width 60 height 15
